Goal: Task Accomplishment & Management: Manage account settings

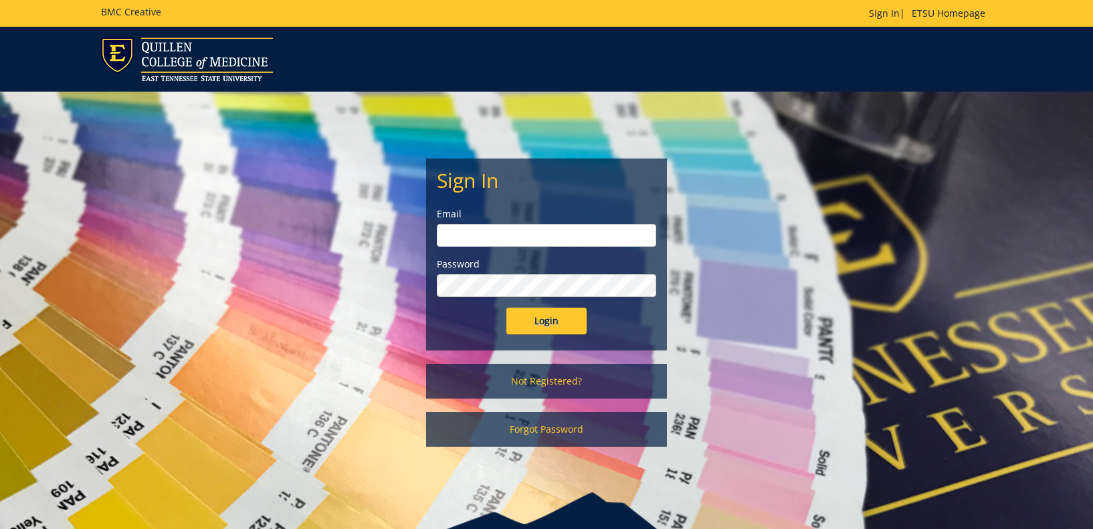
click at [537, 244] on input "email" at bounding box center [546, 235] width 219 height 23
type input "[EMAIL_ADDRESS][DOMAIN_NAME]"
click at [553, 331] on input "Login" at bounding box center [546, 321] width 80 height 27
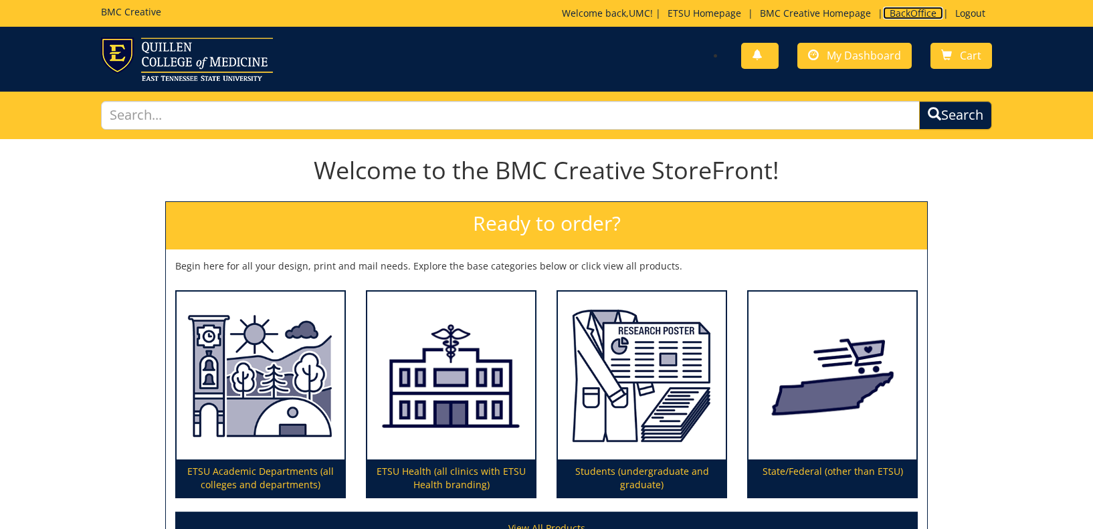
click at [918, 13] on link "BackOffice" at bounding box center [913, 13] width 60 height 13
